Goal: Navigation & Orientation: Find specific page/section

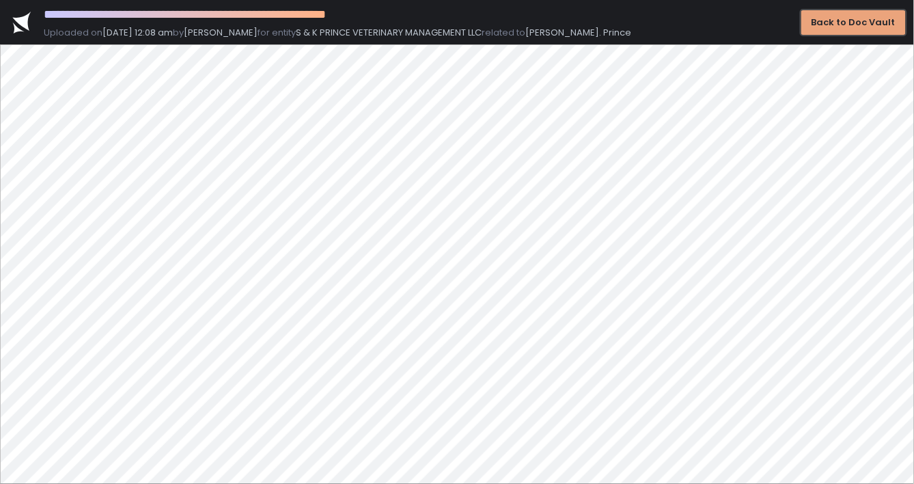
click at [856, 16] on div "Back to Doc Vault" at bounding box center [854, 22] width 84 height 12
